Goal: Entertainment & Leisure: Consume media (video, audio)

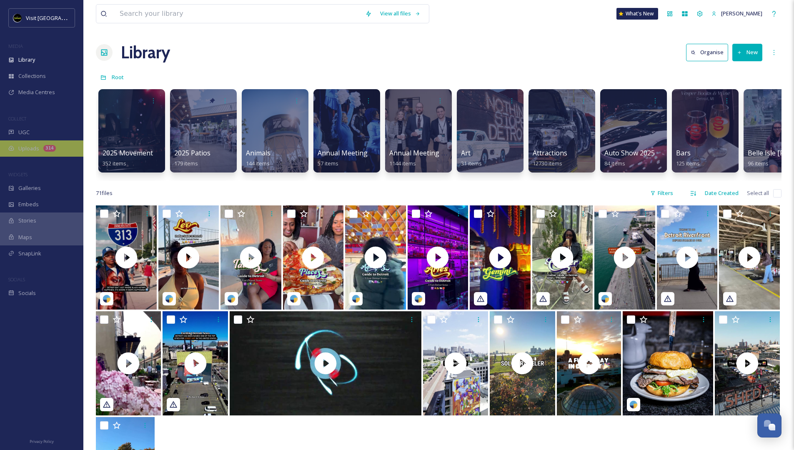
click at [28, 147] on span "Uploads" at bounding box center [28, 149] width 21 height 8
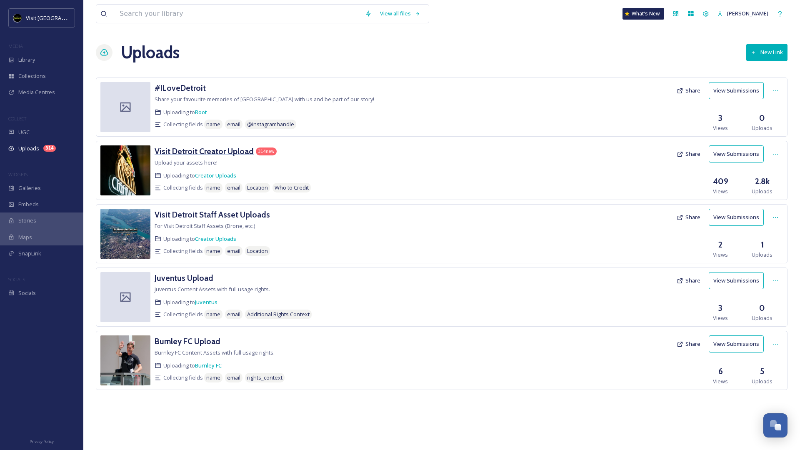
click at [190, 151] on h3 "Visit Detroit Creator Upload" at bounding box center [204, 151] width 99 height 10
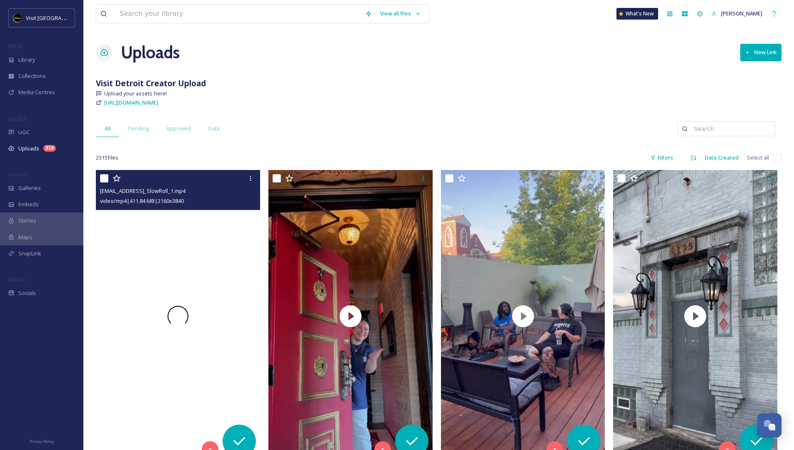
click at [191, 248] on div at bounding box center [178, 316] width 164 height 292
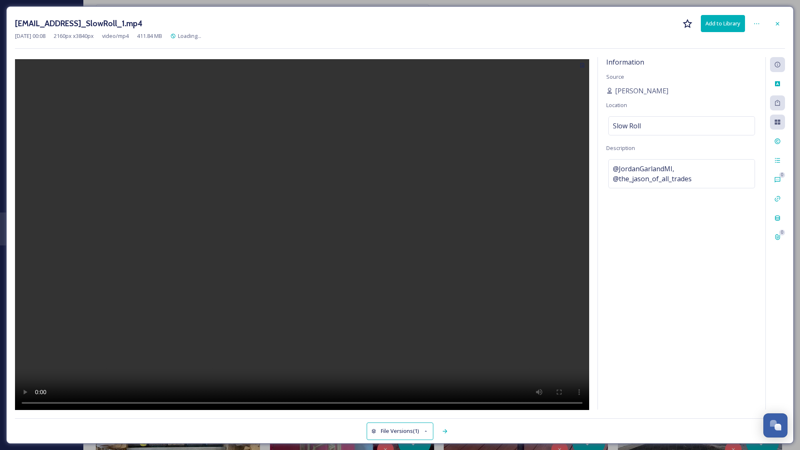
click at [303, 250] on video at bounding box center [302, 235] width 574 height 353
click at [37, 401] on video at bounding box center [302, 235] width 574 height 353
click at [39, 403] on video at bounding box center [302, 235] width 574 height 353
click at [39, 402] on video at bounding box center [302, 235] width 574 height 353
click at [39, 403] on video at bounding box center [302, 235] width 574 height 353
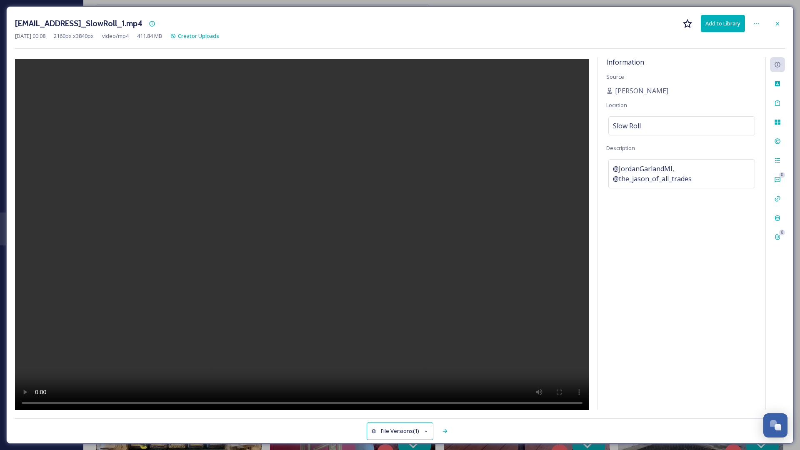
click at [39, 403] on video at bounding box center [302, 235] width 574 height 353
